Goal: Task Accomplishment & Management: Use online tool/utility

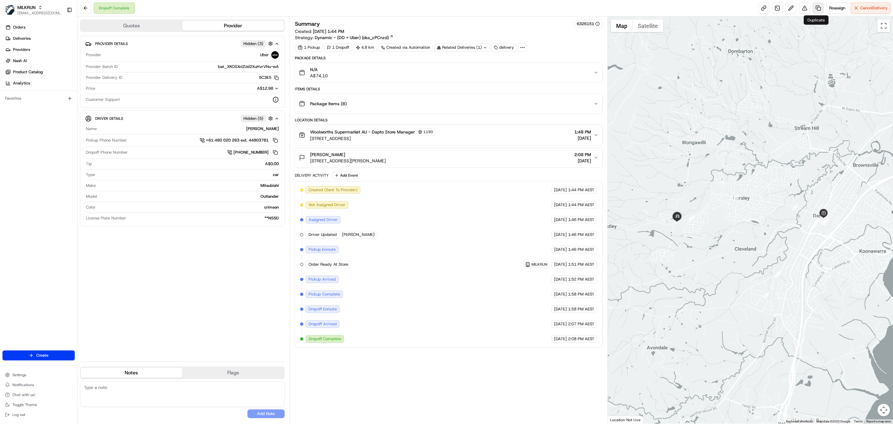
click at [820, 7] on link at bounding box center [818, 7] width 11 height 11
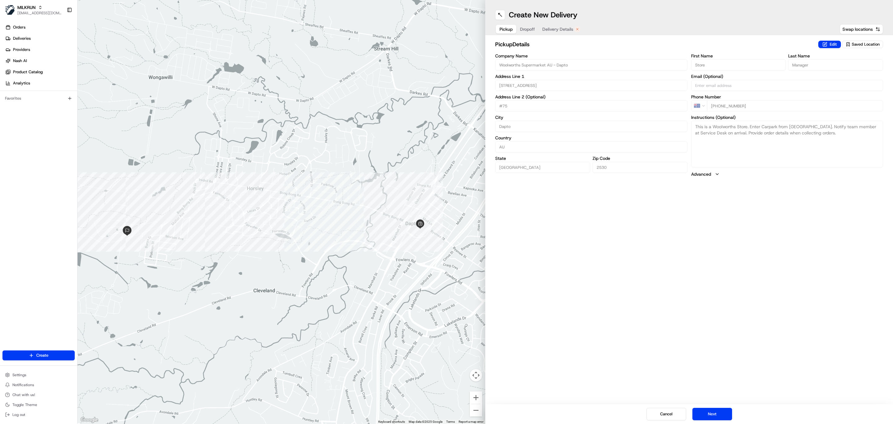
click at [555, 29] on span "Delivery Details" at bounding box center [557, 29] width 31 height 6
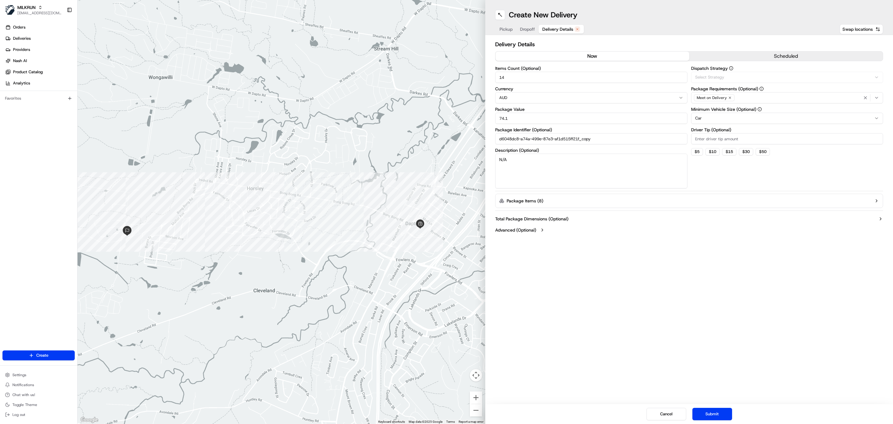
click at [561, 57] on button "now" at bounding box center [593, 55] width 194 height 9
drag, startPoint x: 559, startPoint y: 169, endPoint x: 312, endPoint y: 147, distance: 248.2
click at [312, 147] on div "← Move left → Move right ↑ Move up ↓ Move down + Zoom in - Zoom out Home Jump l…" at bounding box center [486, 212] width 816 height 424
paste textarea "Quilton White 3 Ply Toilet Paper 24 pack"
click at [506, 158] on textarea "Quilton White 3 Ply Toilet Paper 24 pack" at bounding box center [591, 171] width 192 height 35
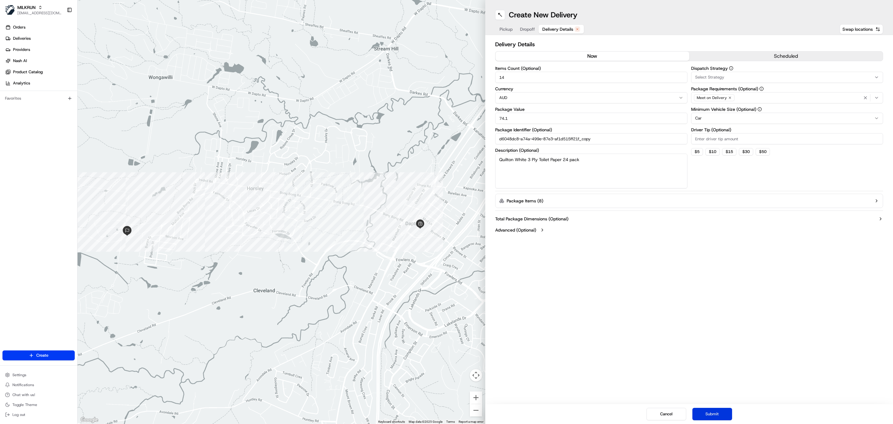
type textarea "Quilton White 3 Ply Toilet Paper 24 pack"
click at [726, 415] on button "Submit" at bounding box center [713, 414] width 40 height 12
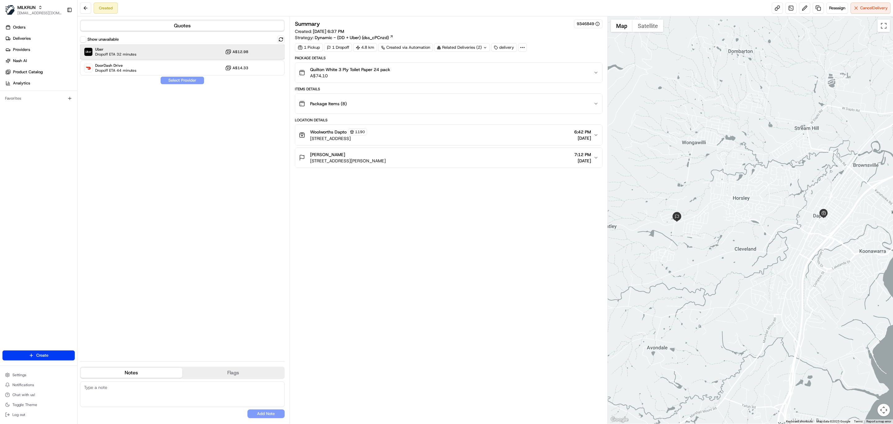
click at [165, 57] on div "Uber Dropoff ETA 32 minutes A$12.98" at bounding box center [182, 51] width 205 height 15
click at [181, 74] on div "DoorDash Drive Dropoff ETA 44 minutes A$14.33" at bounding box center [182, 67] width 205 height 15
click at [182, 51] on div "Uber Dropoff ETA 31 minutes A$12.98" at bounding box center [182, 51] width 205 height 15
click at [189, 80] on button "Assign Provider" at bounding box center [182, 80] width 44 height 7
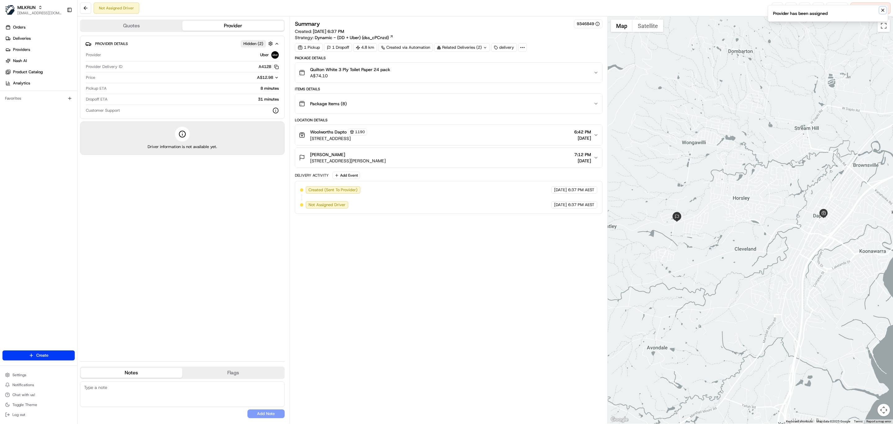
click at [883, 11] on icon "Notifications (F8)" at bounding box center [883, 10] width 2 height 2
click at [807, 10] on button at bounding box center [804, 7] width 11 height 11
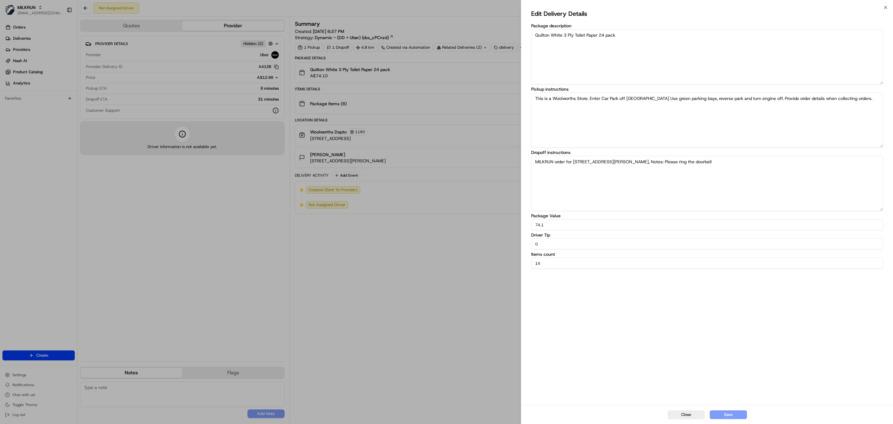
click at [649, 40] on textarea "Quilton White 3 Ply Toilet Paper 24 pack" at bounding box center [707, 56] width 352 height 55
type textarea "Quilton White 3 Ply Toilet Paper 24 pack x2"
click at [722, 410] on button "Save" at bounding box center [728, 414] width 37 height 9
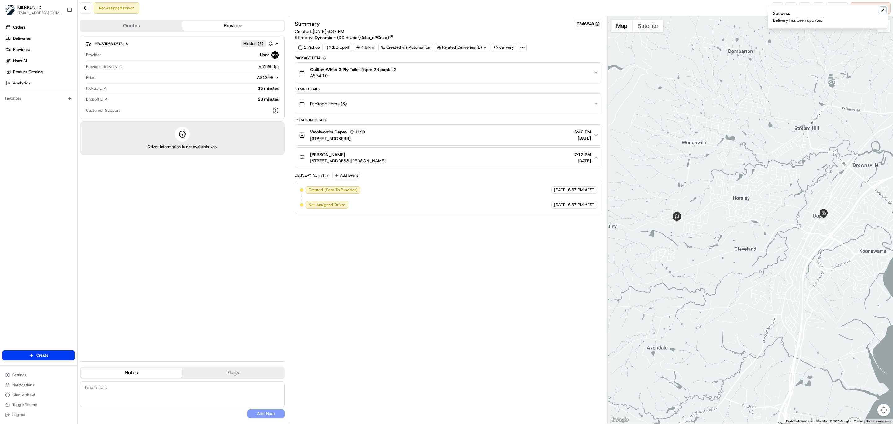
click at [881, 10] on icon "Notifications (F8)" at bounding box center [882, 10] width 5 height 5
click at [774, 5] on link at bounding box center [777, 7] width 11 height 11
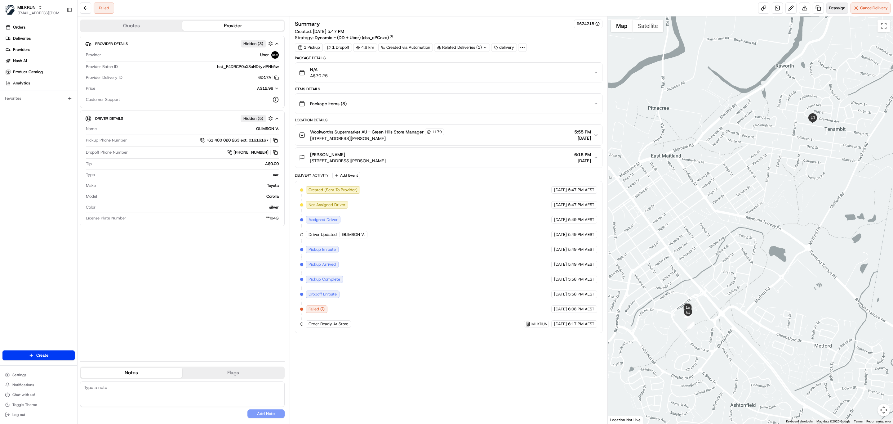
click at [832, 7] on span "Reassign" at bounding box center [837, 8] width 16 height 6
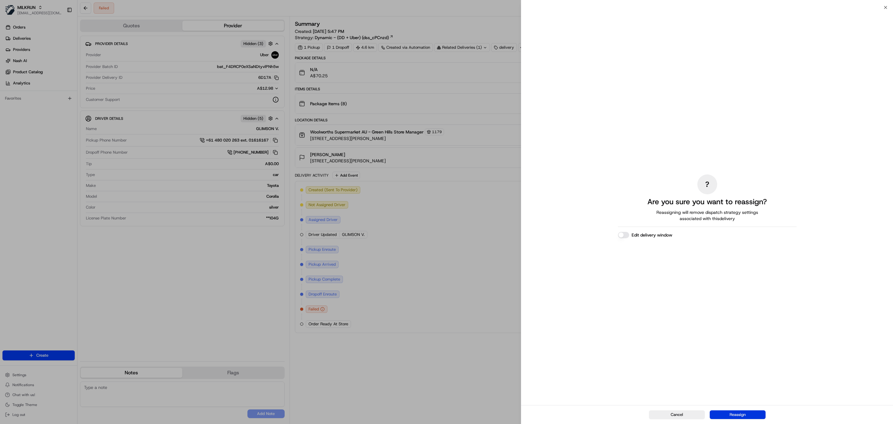
click at [739, 413] on button "Reassign" at bounding box center [738, 414] width 56 height 9
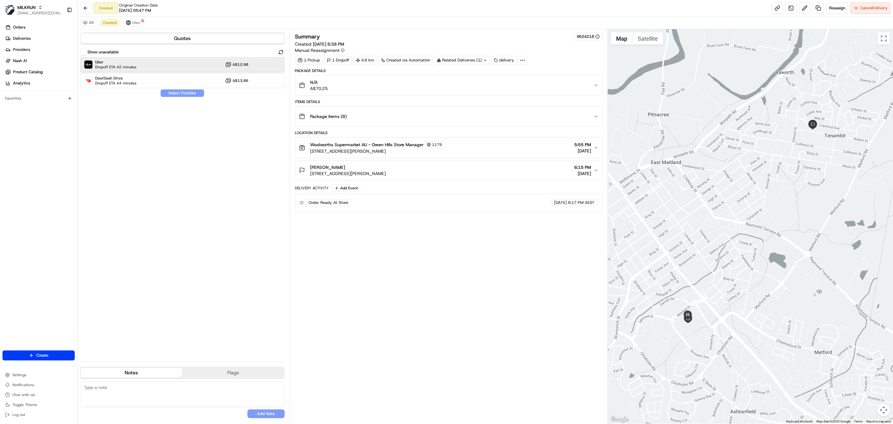
click at [153, 65] on div "Uber Dropoff ETA 42 minutes A$12.98" at bounding box center [182, 64] width 205 height 15
click at [174, 90] on button "Assign Provider" at bounding box center [182, 92] width 44 height 7
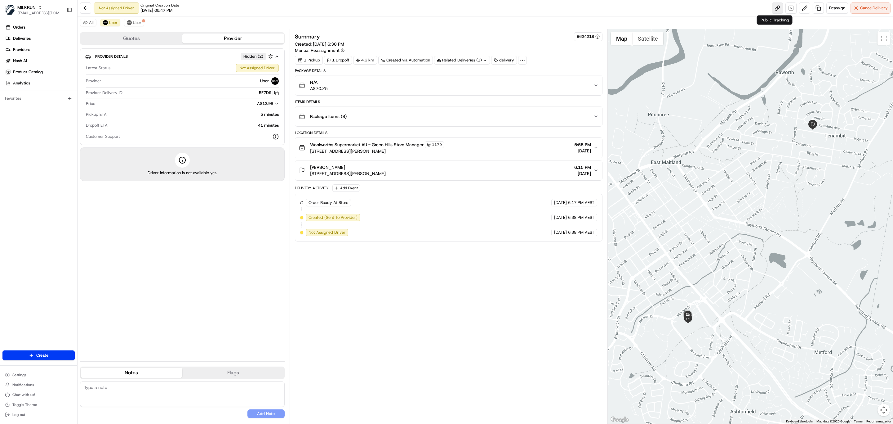
click at [773, 6] on link at bounding box center [777, 7] width 11 height 11
